Goal: Task Accomplishment & Management: Use online tool/utility

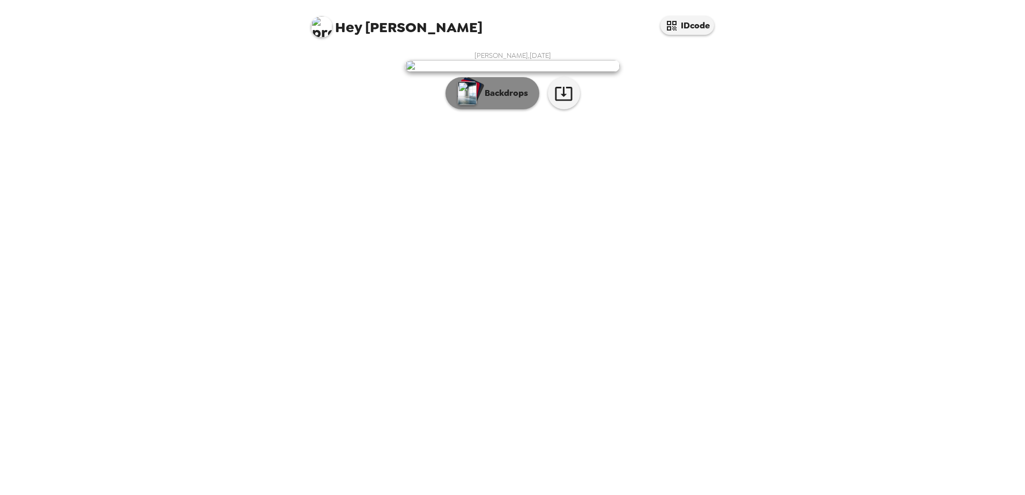
click at [502, 100] on p "Backdrops" at bounding box center [503, 93] width 49 height 13
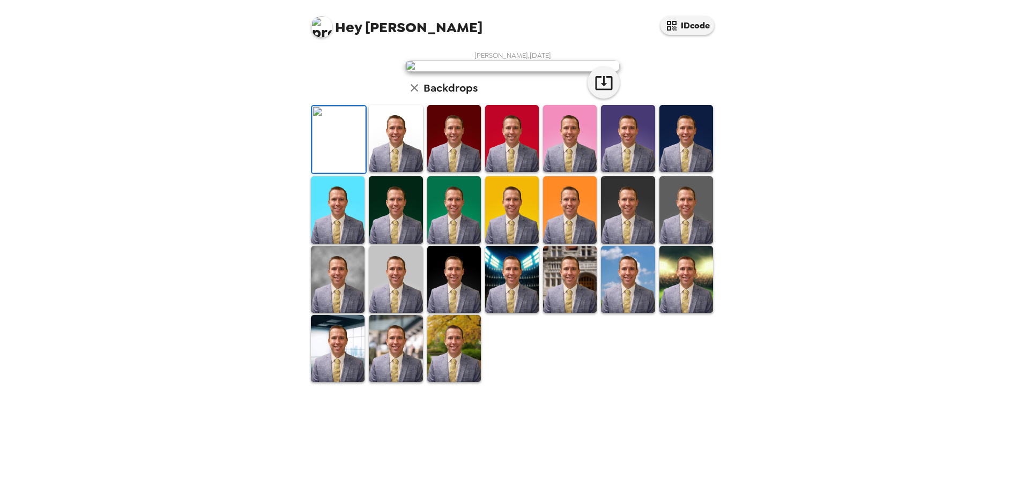
scroll to position [155, 0]
click at [398, 382] on img at bounding box center [396, 348] width 54 height 67
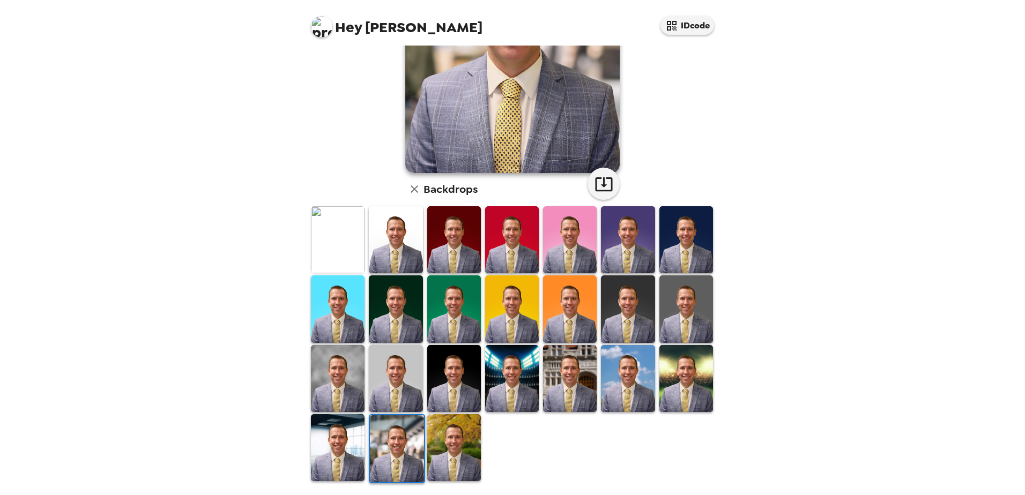
drag, startPoint x: 403, startPoint y: 323, endPoint x: 408, endPoint y: 329, distance: 7.6
click at [403, 323] on img at bounding box center [396, 309] width 54 height 67
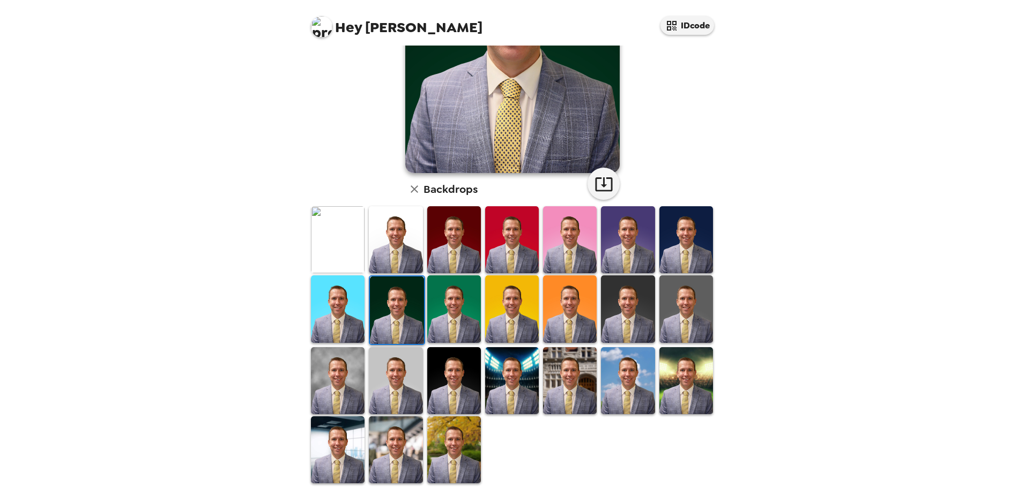
click at [699, 306] on img at bounding box center [686, 309] width 54 height 67
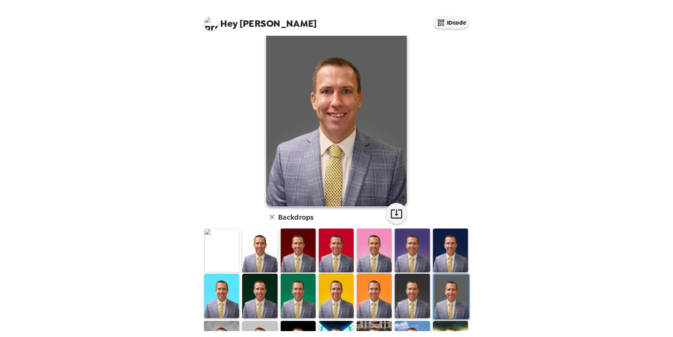
scroll to position [0, 0]
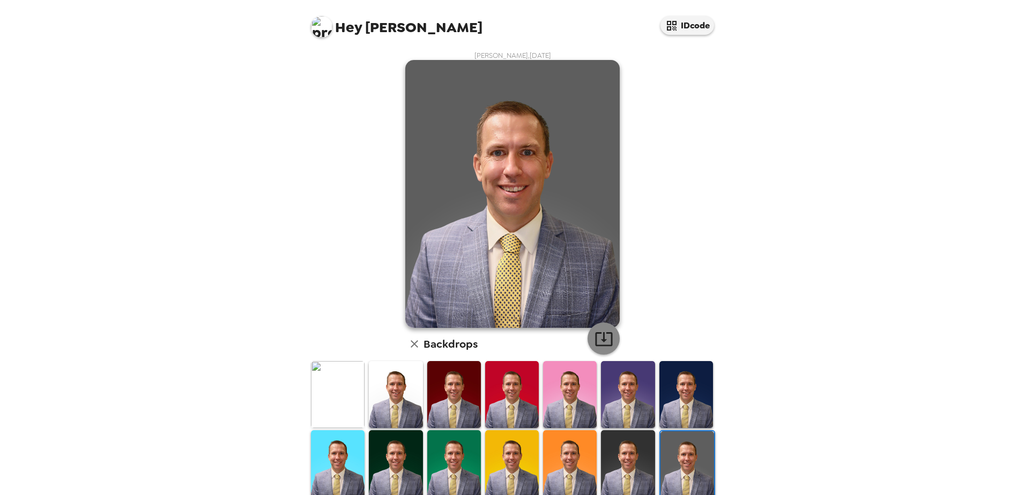
click at [601, 333] on icon "button" at bounding box center [604, 339] width 19 height 19
click at [600, 328] on button "button" at bounding box center [604, 339] width 32 height 32
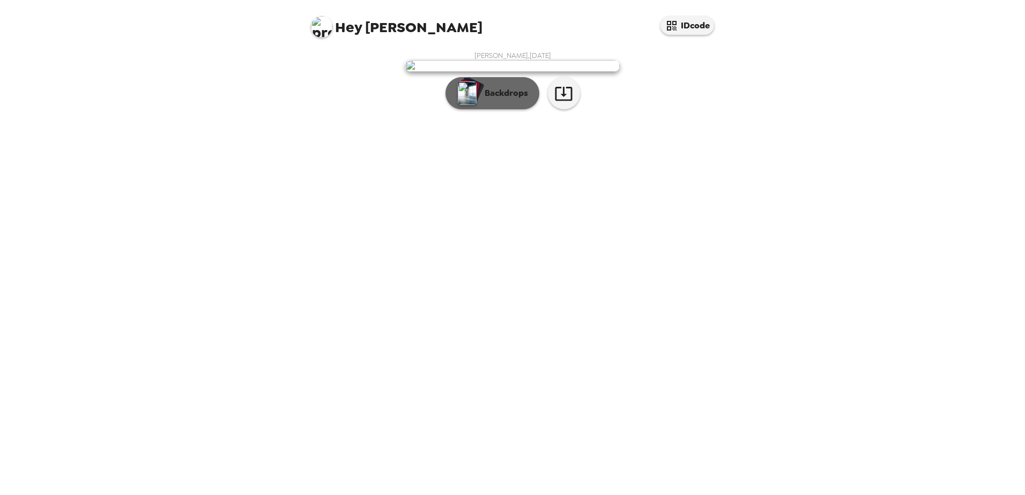
click at [502, 100] on p "Backdrops" at bounding box center [503, 93] width 49 height 13
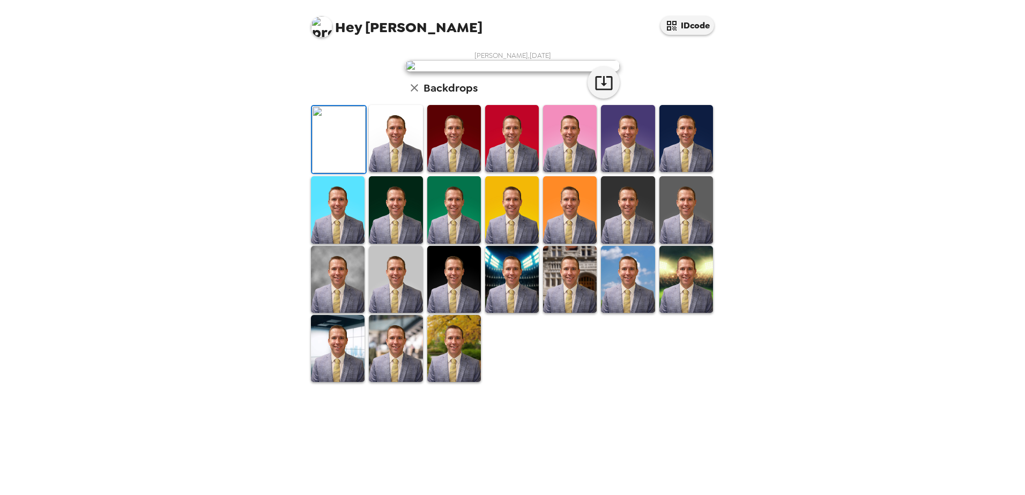
scroll to position [155, 0]
click at [406, 313] on img at bounding box center [396, 279] width 54 height 67
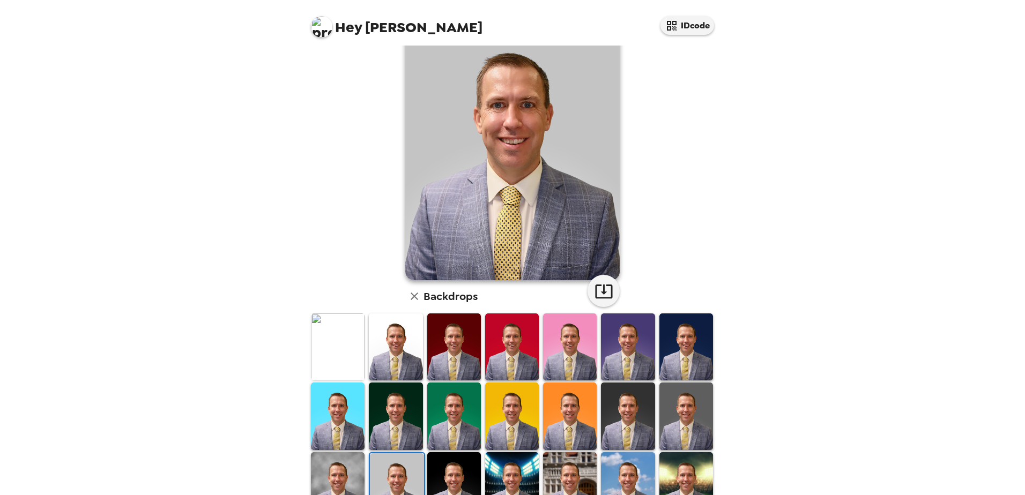
scroll to position [101, 0]
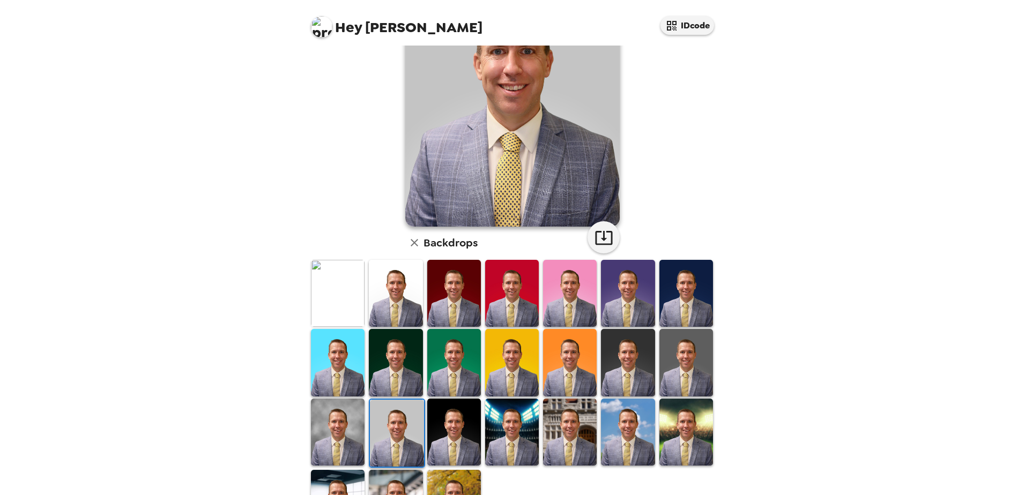
click at [622, 414] on img at bounding box center [628, 432] width 54 height 67
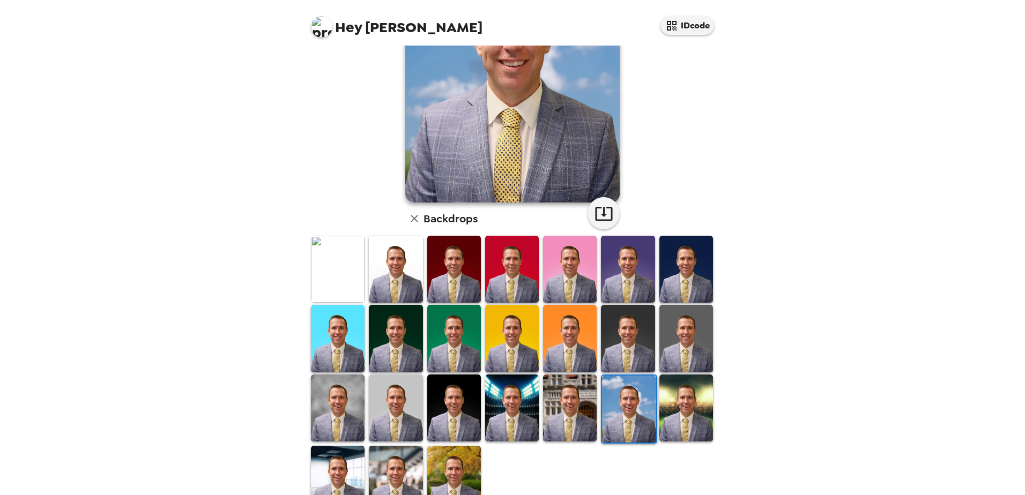
scroll to position [155, 0]
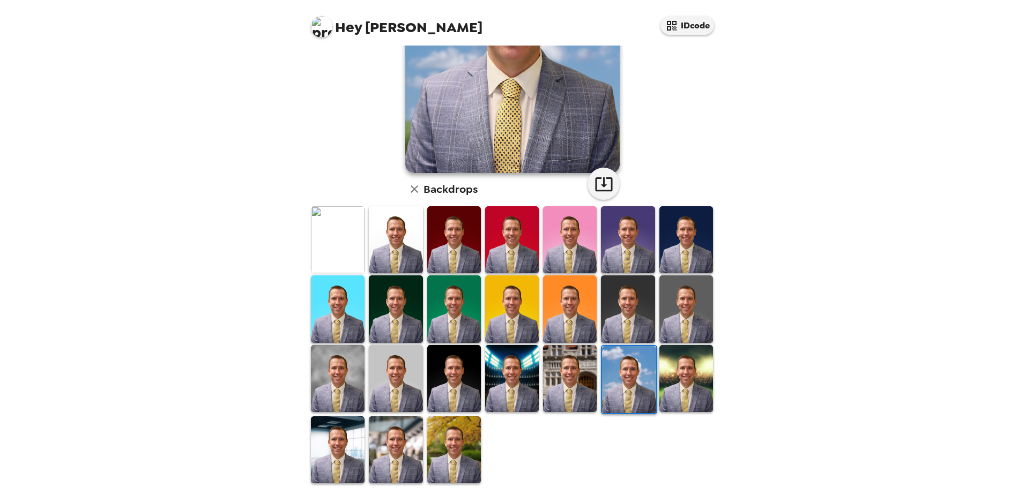
click at [444, 439] on img at bounding box center [454, 450] width 54 height 67
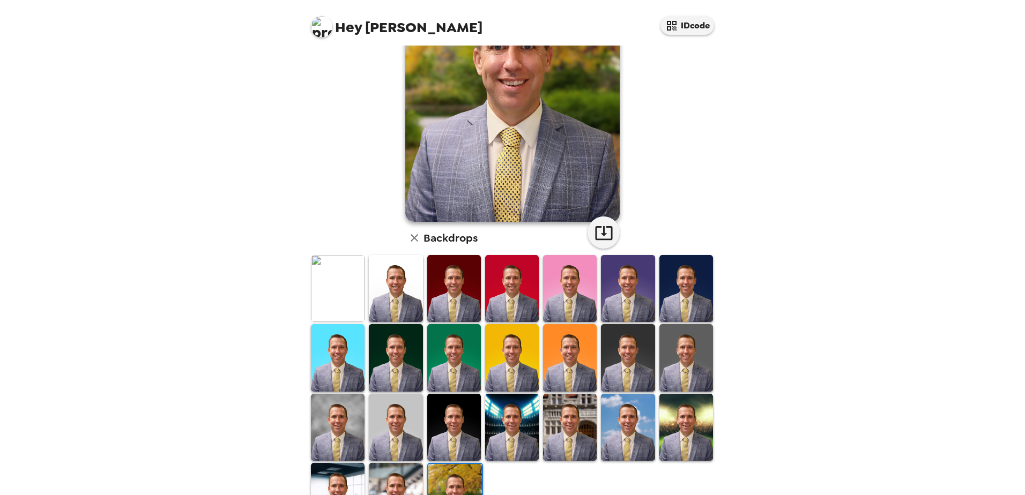
scroll to position [48, 0]
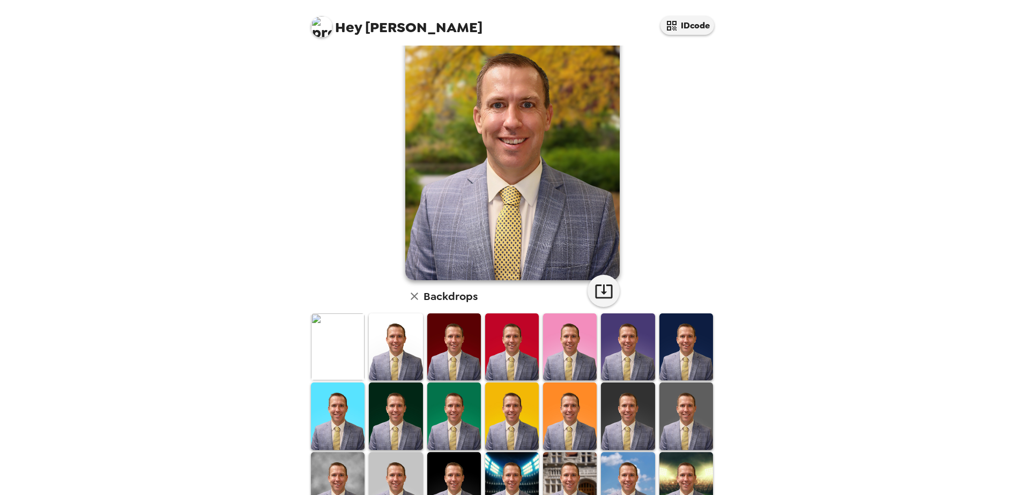
click at [399, 360] on img at bounding box center [396, 347] width 54 height 67
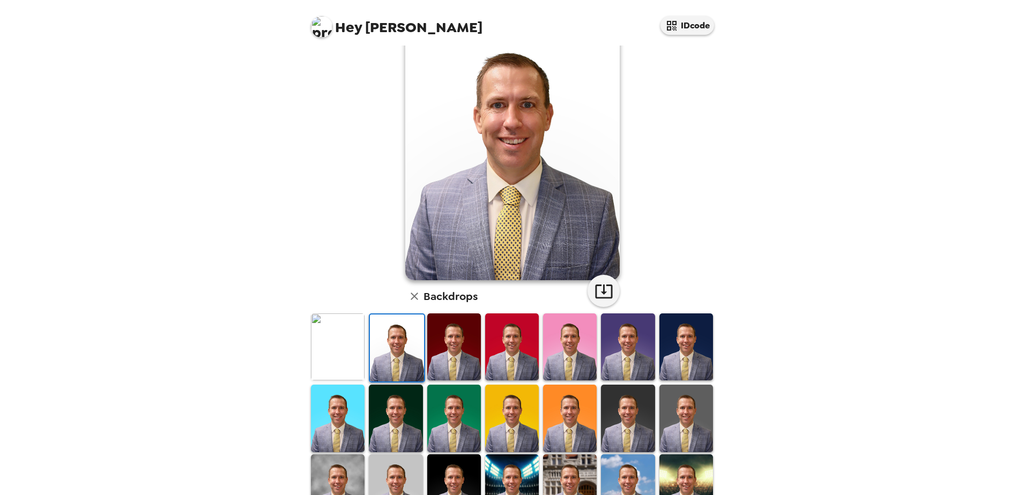
click at [406, 436] on img at bounding box center [396, 418] width 54 height 67
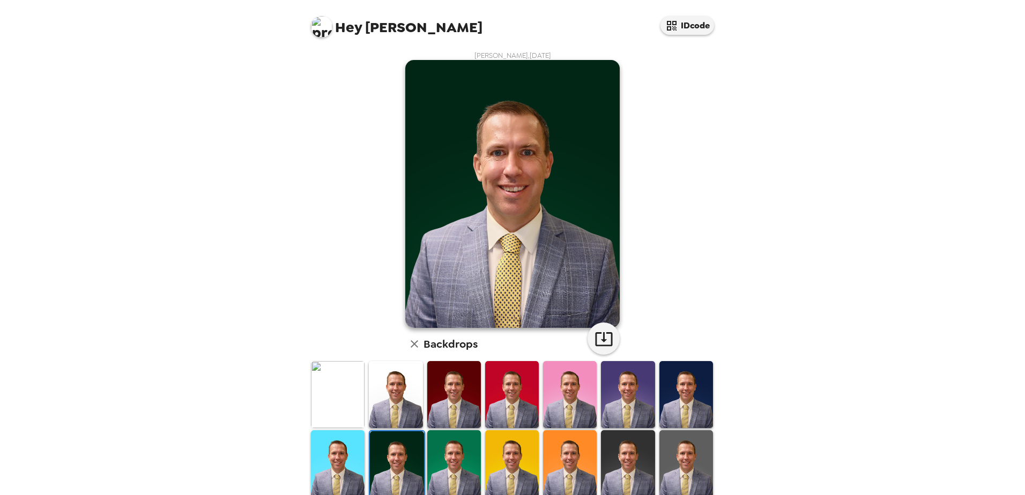
scroll to position [107, 0]
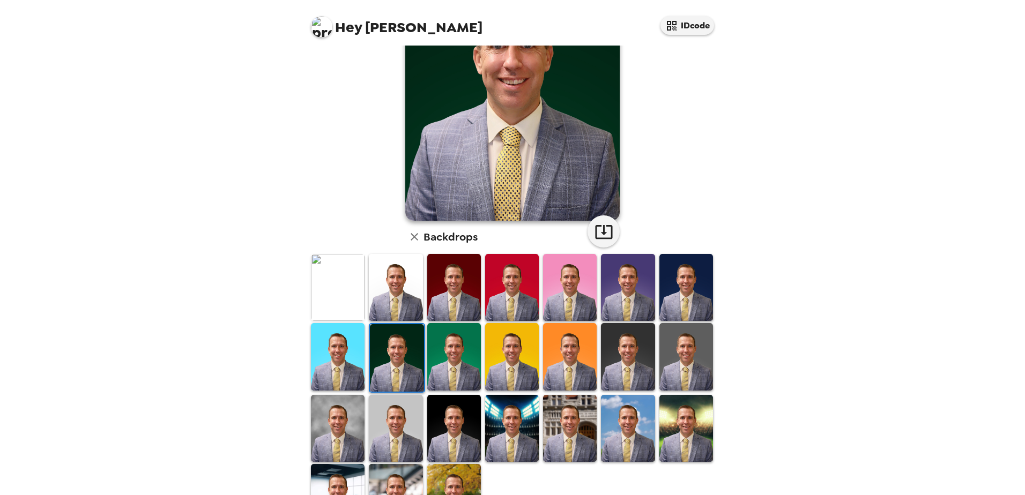
click at [406, 433] on img at bounding box center [396, 428] width 54 height 67
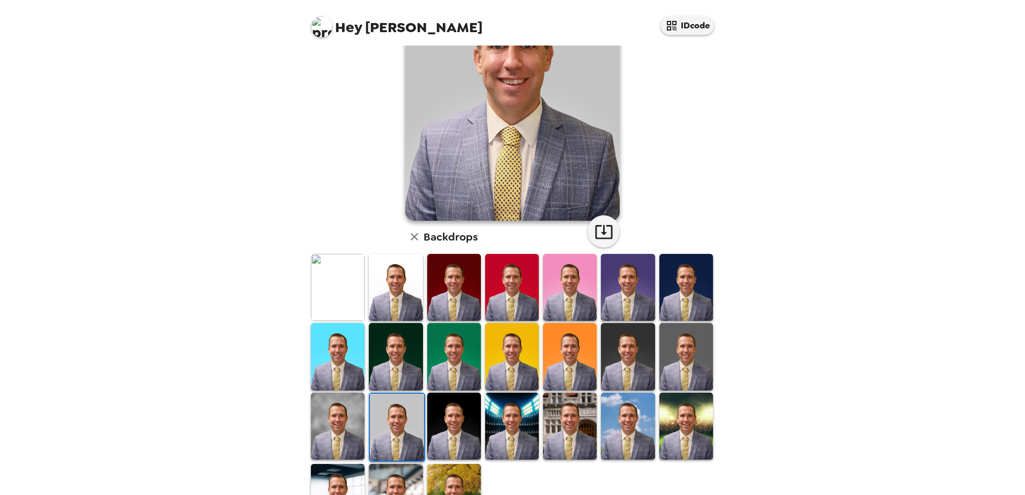
click at [351, 417] on img at bounding box center [338, 426] width 54 height 67
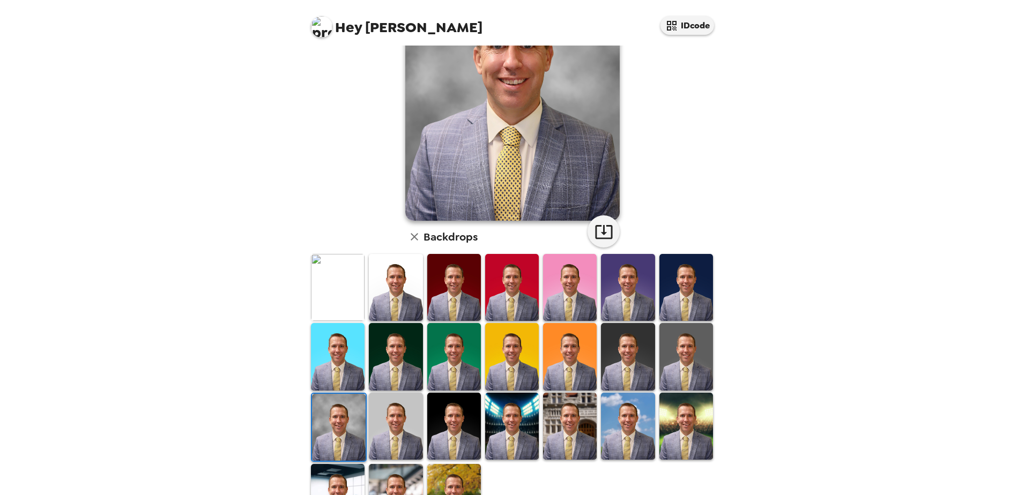
click at [455, 427] on img at bounding box center [454, 426] width 54 height 67
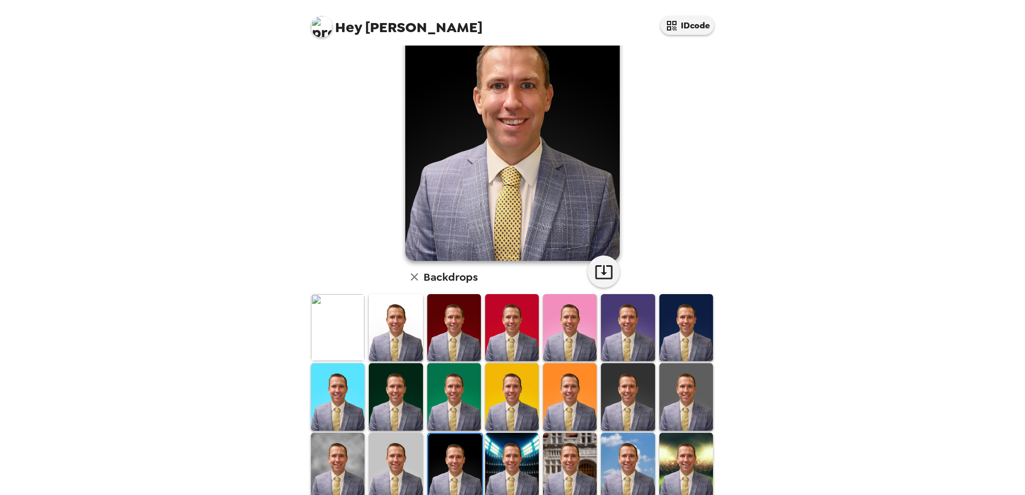
scroll to position [0, 0]
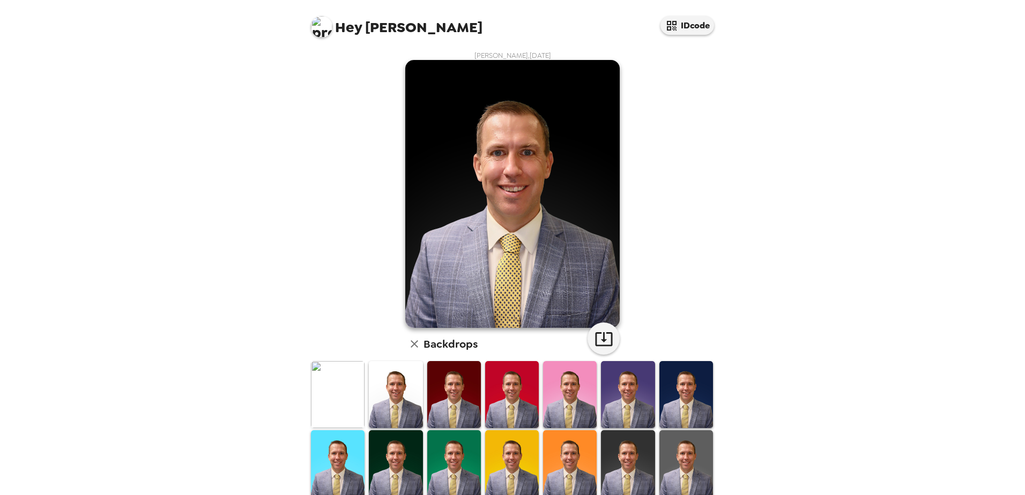
click at [687, 465] on img at bounding box center [686, 463] width 54 height 67
